Goal: Navigation & Orientation: Find specific page/section

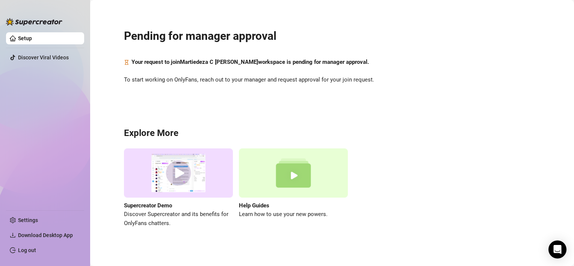
scroll to position [8, 0]
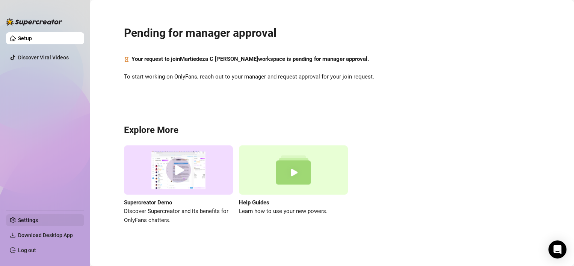
click at [23, 221] on link "Settings" at bounding box center [28, 220] width 20 height 6
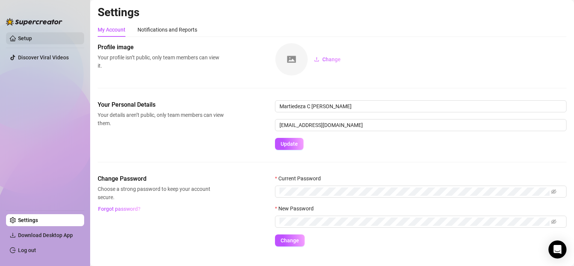
click at [32, 41] on link "Setup" at bounding box center [25, 38] width 14 height 6
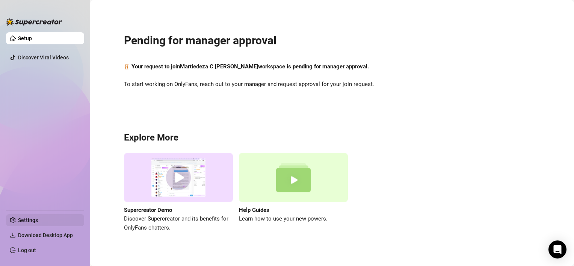
click at [27, 217] on link "Settings" at bounding box center [28, 220] width 20 height 6
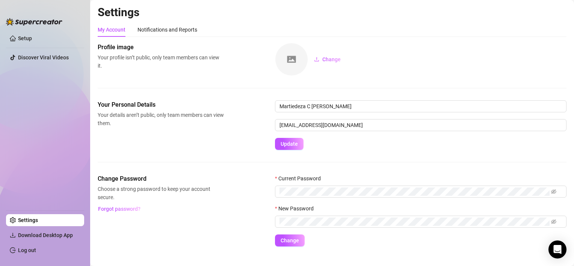
click at [374, 143] on form "Martiedeza C Pedroza martiedezapedroza@gmail.com Update" at bounding box center [420, 125] width 291 height 50
click at [63, 107] on ul "Setup Discover Viral Videos" at bounding box center [45, 118] width 78 height 178
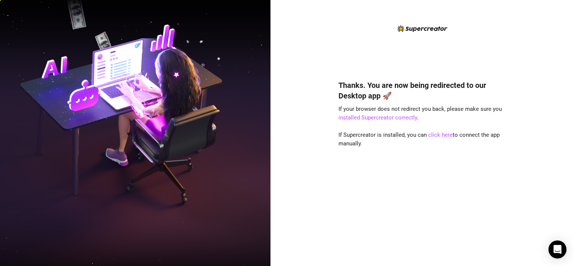
drag, startPoint x: 538, startPoint y: 104, endPoint x: 429, endPoint y: 120, distance: 109.7
click at [538, 104] on div "Thanks. You are now being redirected to our Desktop app 🚀 If your browser does …" at bounding box center [421, 133] width 303 height 266
click at [353, 119] on link "installed Supercreator correctly" at bounding box center [377, 117] width 78 height 7
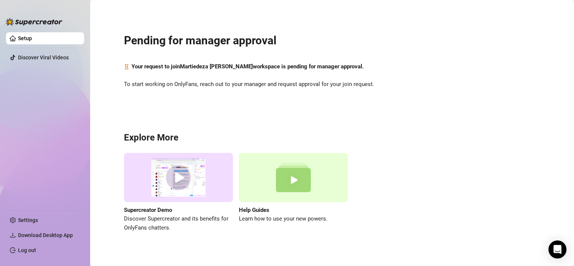
click at [62, 127] on ul "Setup Discover Viral Videos" at bounding box center [45, 118] width 78 height 178
click at [66, 103] on ul "Setup Discover Viral Videos" at bounding box center [45, 118] width 78 height 178
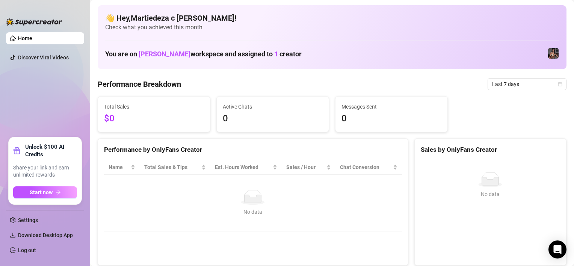
click at [18, 39] on link "Home" at bounding box center [25, 38] width 14 height 6
